Goal: Complete application form

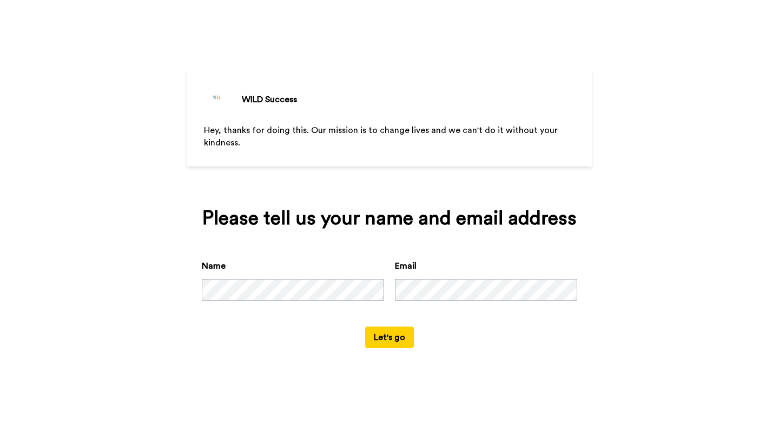
click at [383, 336] on button "Let's go" at bounding box center [389, 338] width 49 height 22
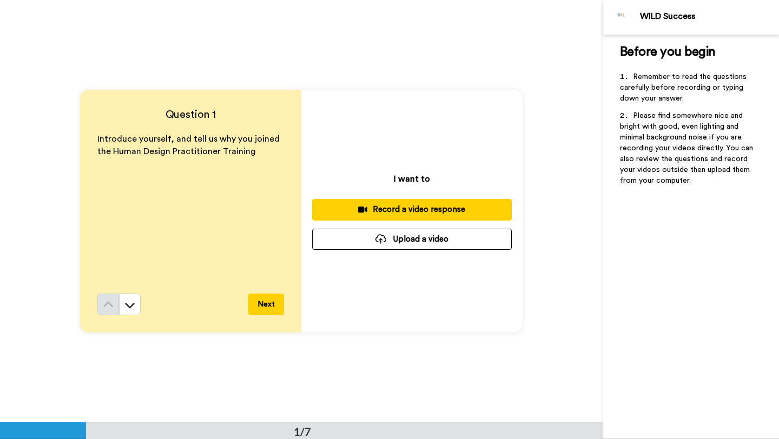
click at [394, 209] on div "Record a video response" at bounding box center [412, 209] width 182 height 11
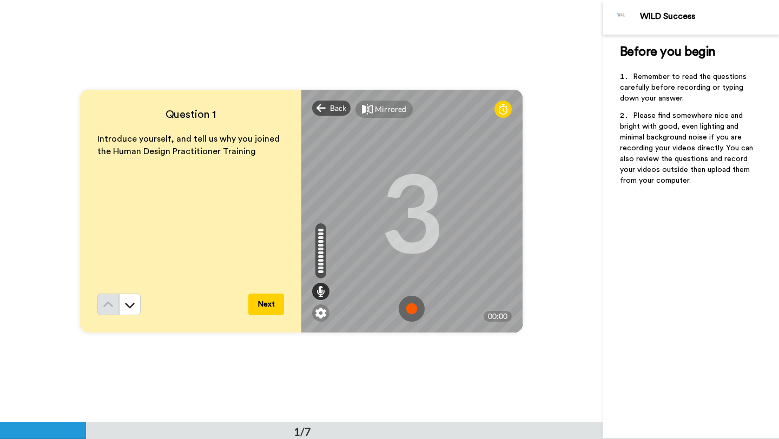
click at [410, 308] on img at bounding box center [411, 309] width 26 height 26
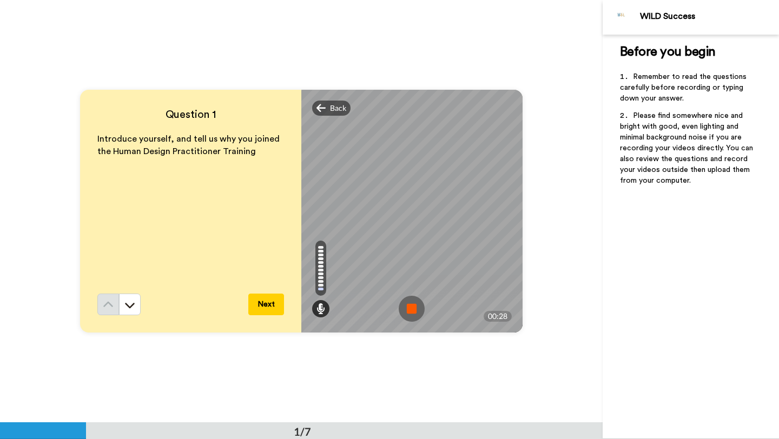
click at [264, 300] on button "Next" at bounding box center [266, 305] width 36 height 22
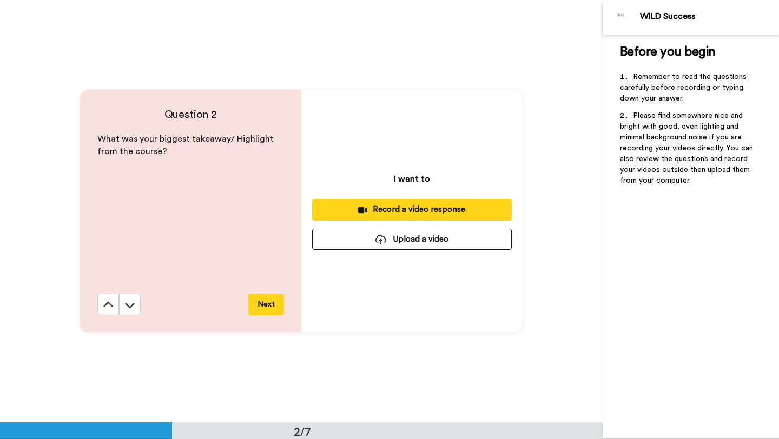
scroll to position [423, 0]
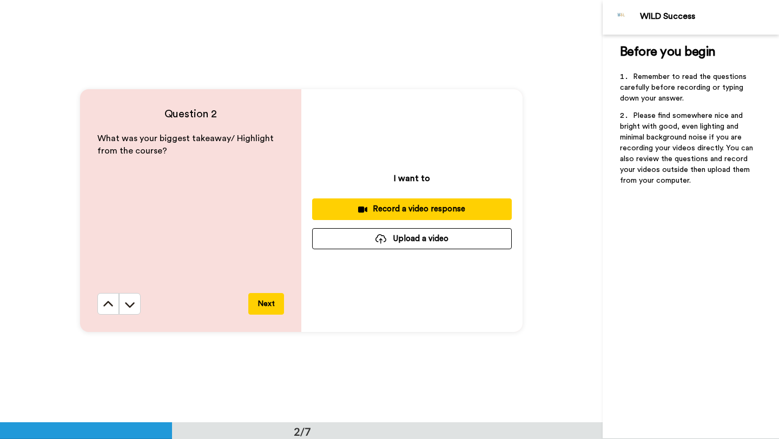
click at [391, 208] on div "Record a video response" at bounding box center [412, 208] width 182 height 11
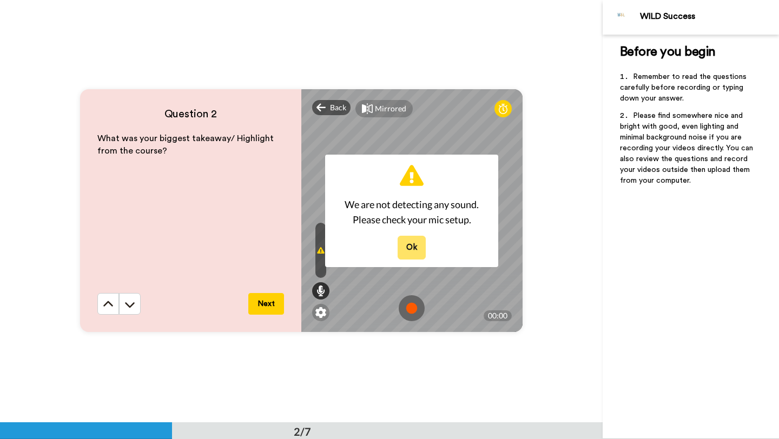
click at [413, 247] on button "Ok" at bounding box center [411, 247] width 28 height 23
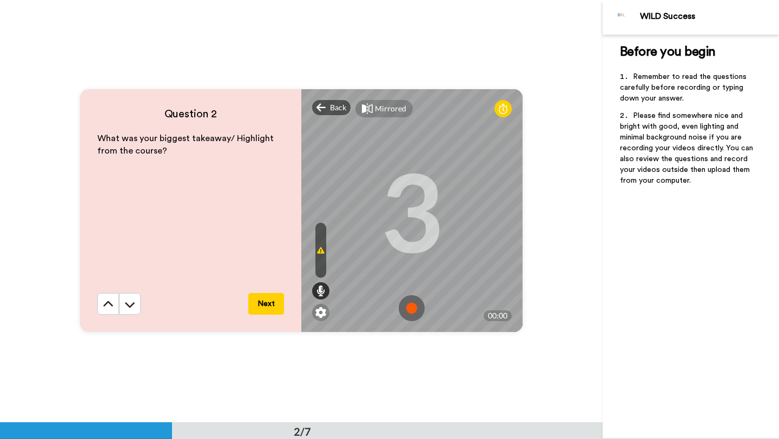
click at [410, 308] on img at bounding box center [411, 308] width 26 height 26
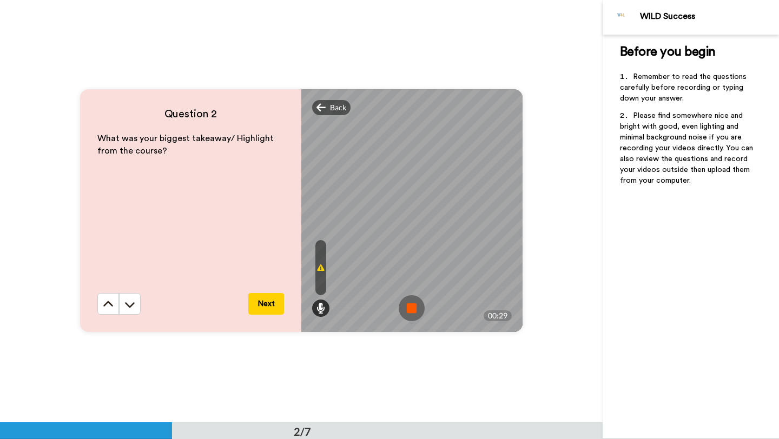
click at [410, 311] on img at bounding box center [411, 308] width 26 height 26
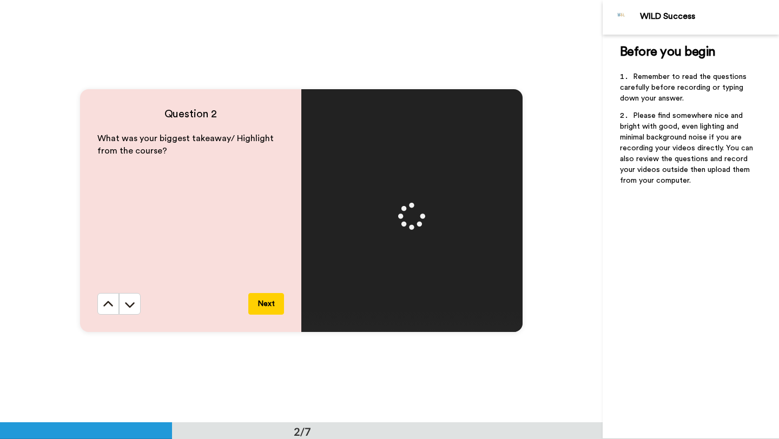
click at [260, 306] on button "Next" at bounding box center [266, 304] width 36 height 22
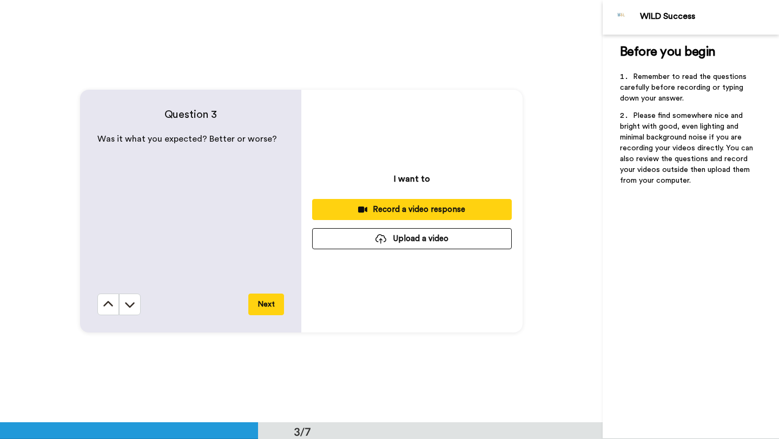
scroll to position [845, 0]
click at [406, 209] on div "Record a video response" at bounding box center [412, 209] width 182 height 11
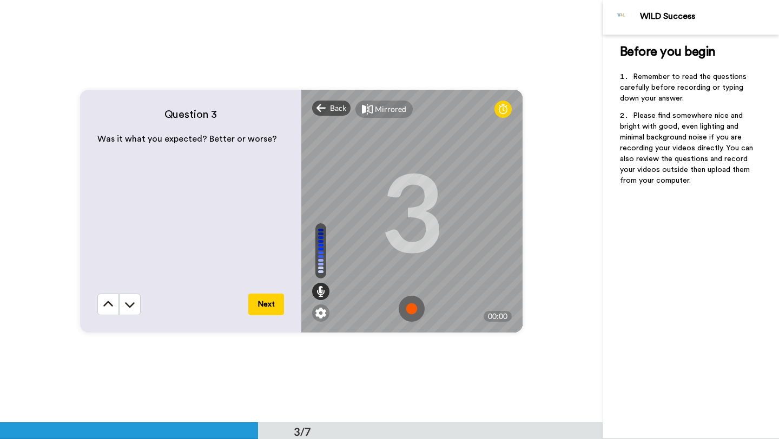
click at [413, 310] on img at bounding box center [411, 309] width 26 height 26
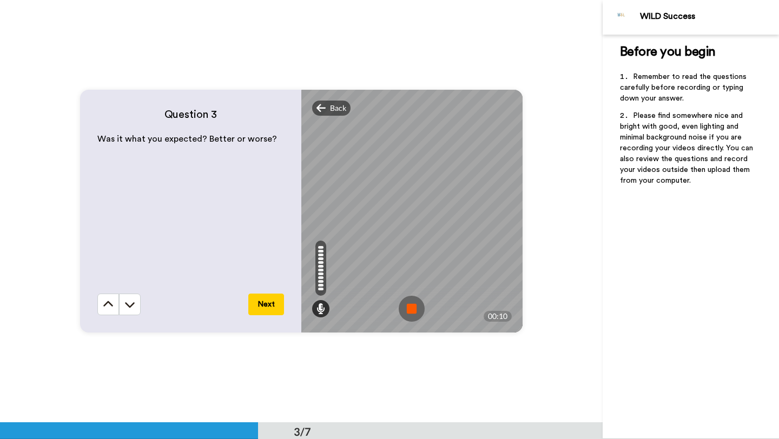
click at [264, 305] on button "Next" at bounding box center [266, 305] width 36 height 22
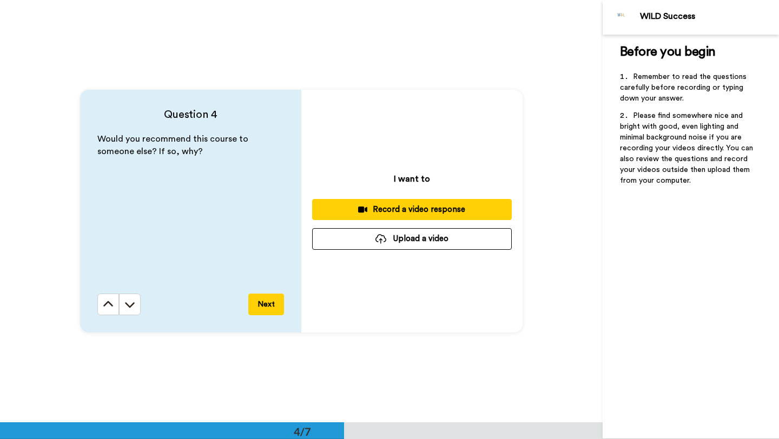
scroll to position [1267, 0]
click at [391, 208] on div "Record a video response" at bounding box center [412, 209] width 182 height 11
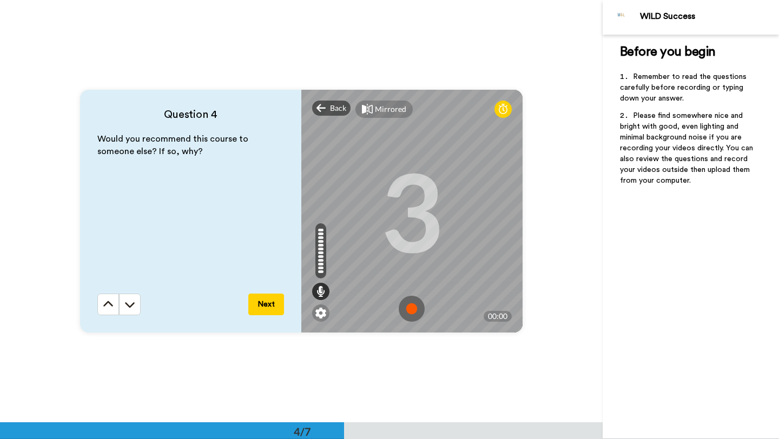
click at [410, 309] on img at bounding box center [411, 309] width 26 height 26
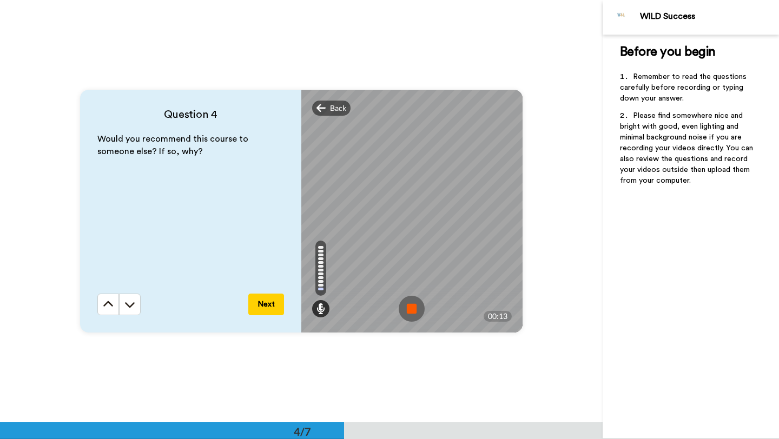
click at [270, 301] on button "Next" at bounding box center [266, 305] width 36 height 22
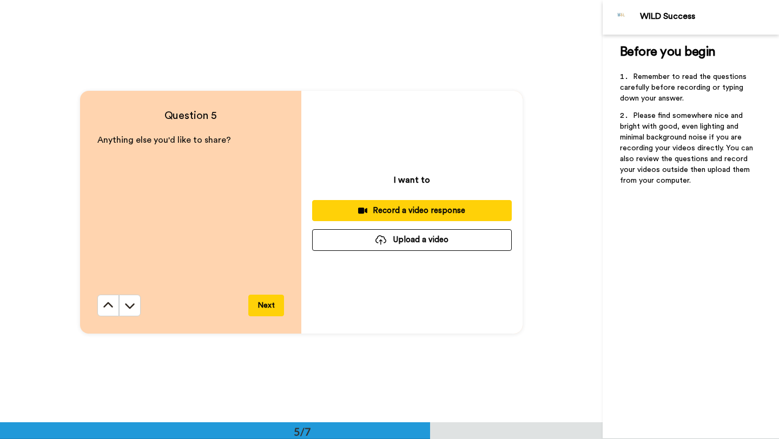
scroll to position [1690, 0]
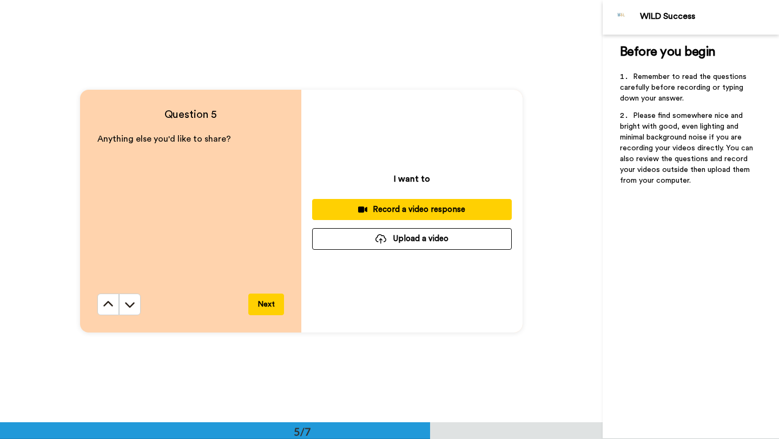
click at [404, 208] on div "Record a video response" at bounding box center [412, 209] width 182 height 11
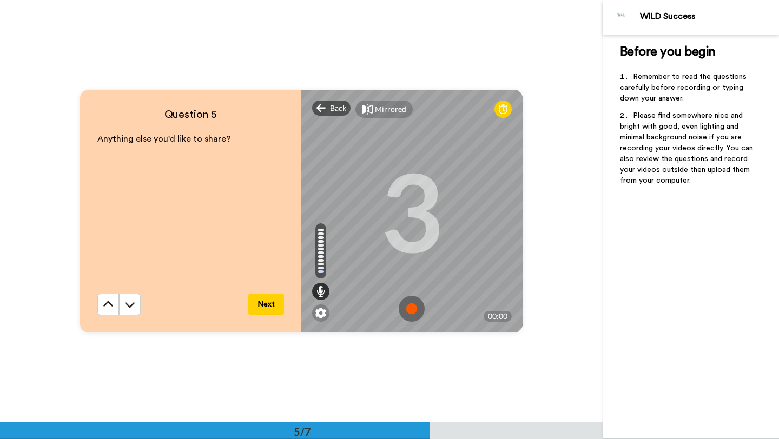
click at [413, 305] on img at bounding box center [411, 309] width 26 height 26
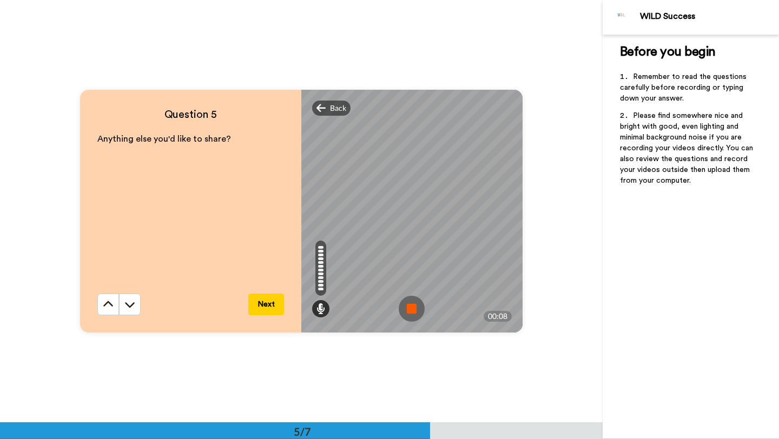
click at [266, 304] on button "Next" at bounding box center [266, 305] width 36 height 22
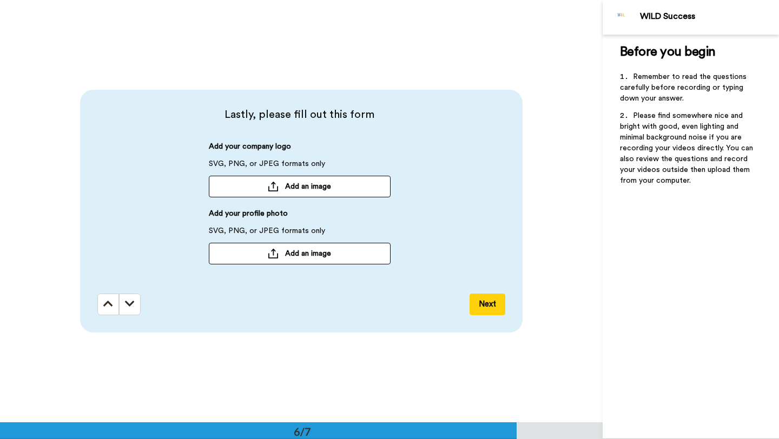
scroll to position [2112, 0]
click at [491, 304] on button "Next" at bounding box center [487, 304] width 36 height 22
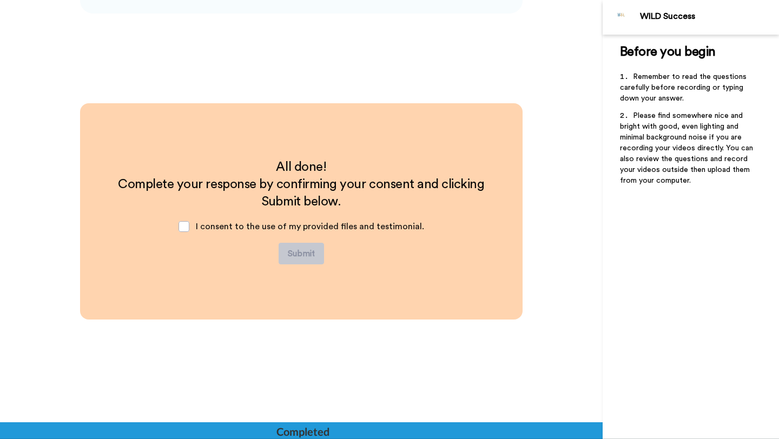
scroll to position [2431, 0]
click at [199, 230] on div "I consent to the use of my provided files and testimonial." at bounding box center [301, 226] width 263 height 32
click at [195, 228] on div "I consent to the use of my provided files and testimonial." at bounding box center [301, 226] width 263 height 32
click at [188, 223] on span at bounding box center [183, 226] width 11 height 11
click at [290, 253] on button "Submit" at bounding box center [300, 253] width 45 height 22
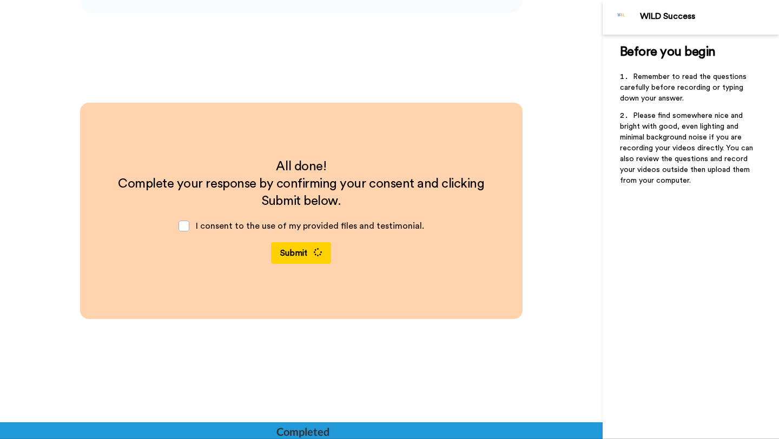
click at [290, 251] on button "Submit" at bounding box center [301, 253] width 60 height 22
click at [477, 435] on div at bounding box center [301, 430] width 602 height 17
click at [394, 426] on div at bounding box center [301, 430] width 602 height 17
